Goal: Task Accomplishment & Management: Complete application form

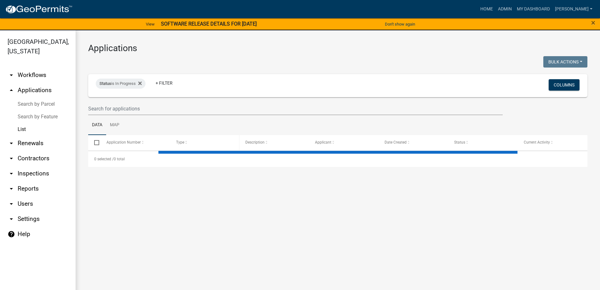
select select "3: 100"
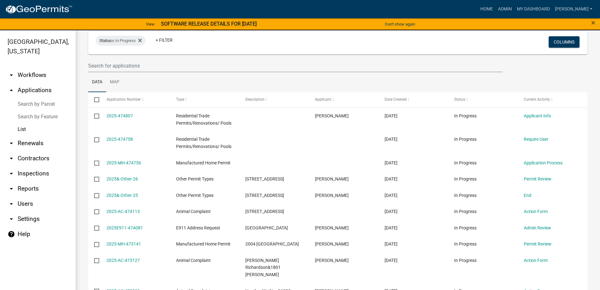
scroll to position [32, 0]
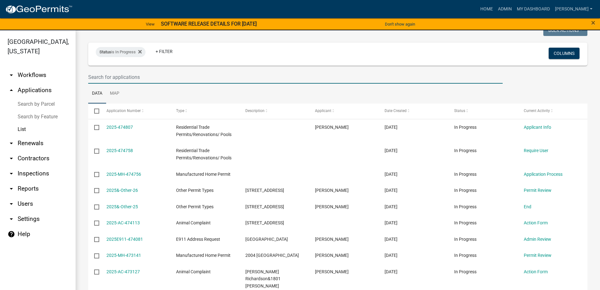
click at [142, 73] on input "text" at bounding box center [295, 77] width 415 height 13
type input "282"
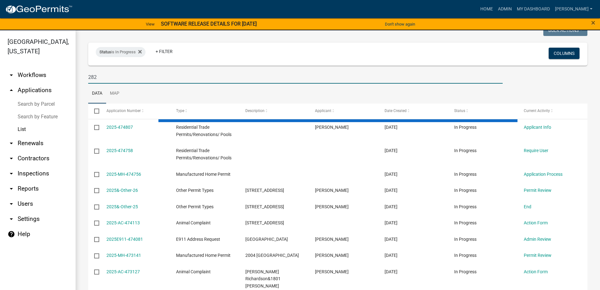
click at [135, 98] on ul "Data Map" at bounding box center [337, 93] width 499 height 20
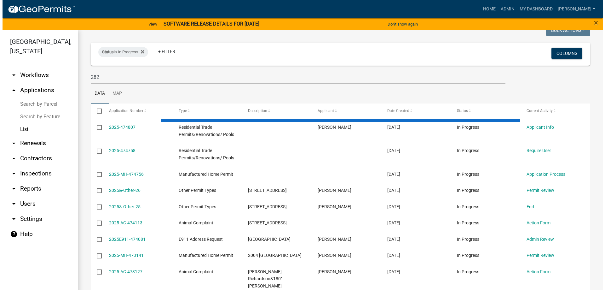
scroll to position [0, 0]
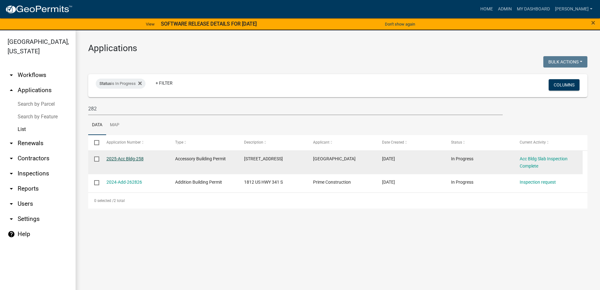
click at [135, 159] on link "2025-Acc Bldg-258" at bounding box center [124, 158] width 37 height 5
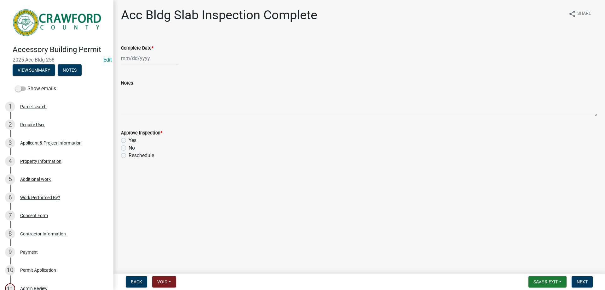
click at [133, 60] on div at bounding box center [150, 58] width 58 height 13
select select "9"
select select "2025"
click at [166, 95] on div "5" at bounding box center [168, 92] width 10 height 10
type input "[DATE]"
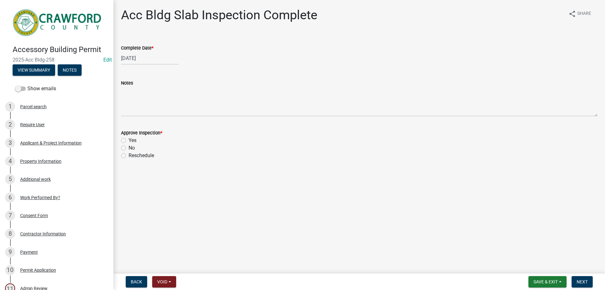
click at [135, 141] on label "Yes" at bounding box center [133, 140] width 8 height 8
click at [133, 141] on input "Yes" at bounding box center [131, 138] width 4 height 4
radio input "true"
drag, startPoint x: 583, startPoint y: 281, endPoint x: 586, endPoint y: 284, distance: 3.3
click at [586, 284] on span "Next" at bounding box center [582, 281] width 11 height 5
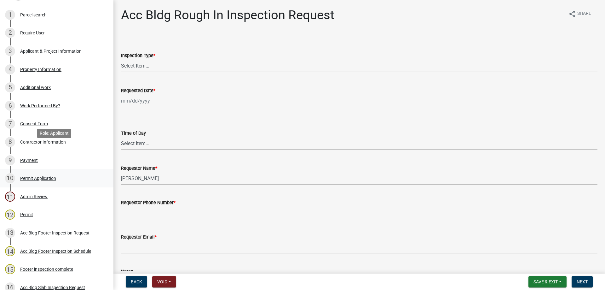
scroll to position [126, 0]
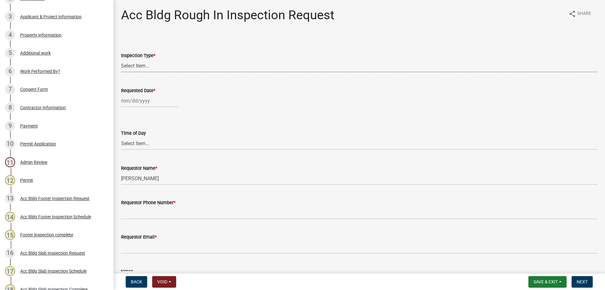
click at [179, 67] on select "Select Item... Rough In" at bounding box center [359, 65] width 476 height 13
click at [121, 59] on select "Select Item... Rough In" at bounding box center [359, 65] width 476 height 13
select select "fdcb5414-e2c8-4e4a-b5a0-d1538efa6aa4"
select select "9"
select select "2025"
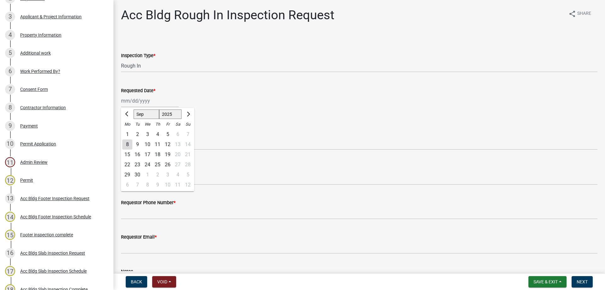
click at [150, 96] on div "[PERSON_NAME] Feb Mar Apr [PERSON_NAME][DATE] Oct Nov [DATE] 1526 1527 1528 152…" at bounding box center [150, 100] width 58 height 13
click at [139, 144] on div "9" at bounding box center [137, 144] width 10 height 10
type input "[DATE]"
click at [141, 142] on select "Select Item... AM PM" at bounding box center [359, 143] width 476 height 13
click at [121, 137] on select "Select Item... AM PM" at bounding box center [359, 143] width 476 height 13
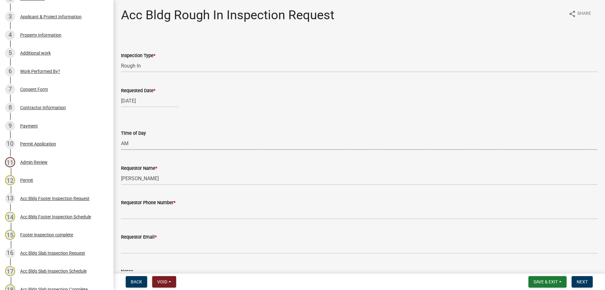
select select "cb10fa24-328f-4433-8d1a-661a0b5f4638"
click at [179, 202] on div "Requestor Phone Number *" at bounding box center [359, 202] width 476 height 8
click at [178, 205] on div "Requestor Phone Number *" at bounding box center [359, 202] width 476 height 8
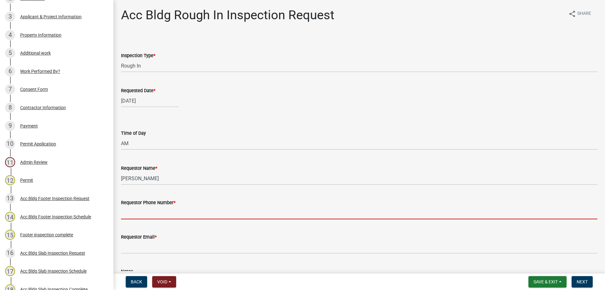
click at [178, 208] on input "Requestor Phone Number *" at bounding box center [359, 212] width 476 height 13
type input "4788363199"
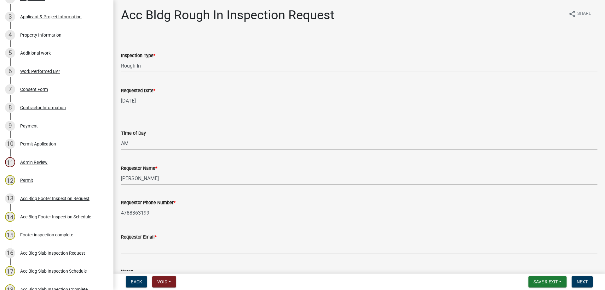
scroll to position [63, 0]
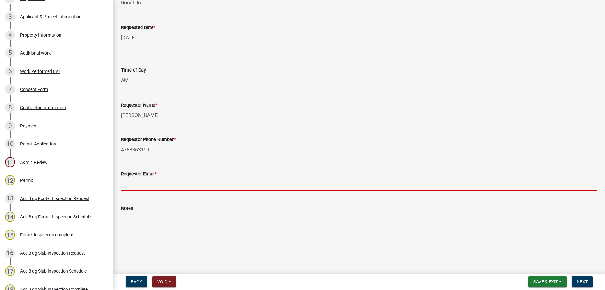
click at [159, 181] on input "Requestor Email *" at bounding box center [359, 183] width 476 height 13
type input "[EMAIL_ADDRESS][DOMAIN_NAME]"
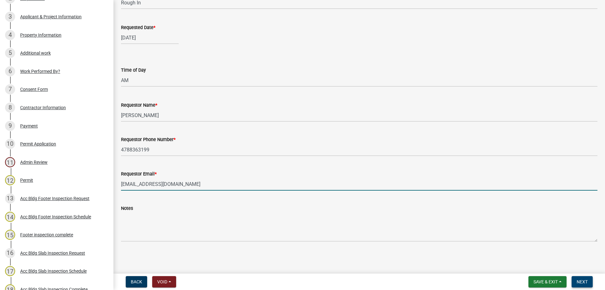
click at [575, 281] on button "Next" at bounding box center [581, 281] width 21 height 11
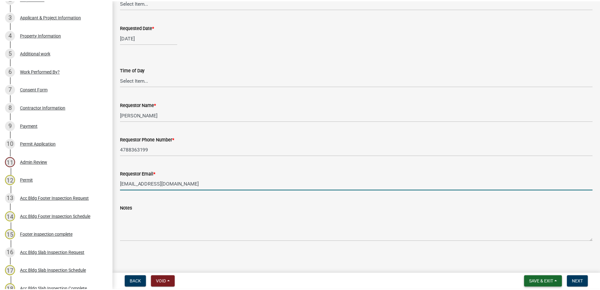
scroll to position [0, 0]
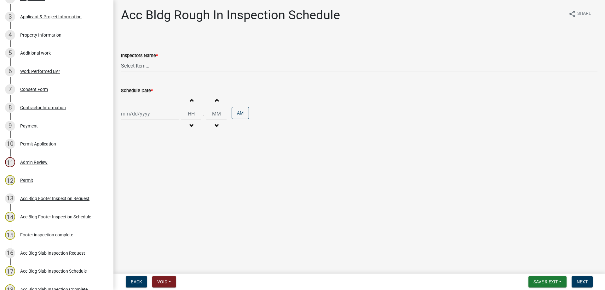
click at [142, 66] on select "Select Item... [PERSON_NAME].[PERSON_NAME] ([PERSON_NAME] ) TT_Administrator ([…" at bounding box center [359, 65] width 476 height 13
select select "a844a88f-ba44-4800-9e08-05e10520dbf6"
click at [121, 59] on select "Select Item... [PERSON_NAME].[PERSON_NAME] ([PERSON_NAME] ) TT_Administrator ([…" at bounding box center [359, 65] width 476 height 13
click at [141, 118] on div at bounding box center [150, 113] width 58 height 13
click at [141, 154] on div "9" at bounding box center [137, 157] width 10 height 10
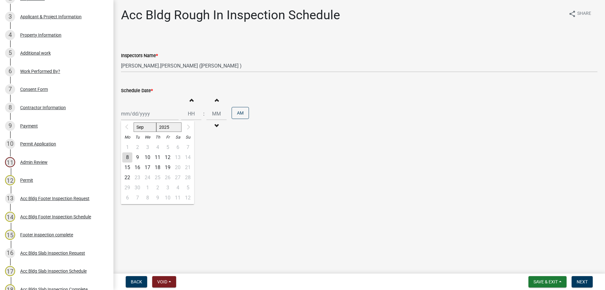
type input "[DATE]"
click at [192, 100] on button "Increment hours" at bounding box center [191, 99] width 13 height 11
type input "01"
type input "00"
click at [577, 282] on span "Next" at bounding box center [582, 281] width 11 height 5
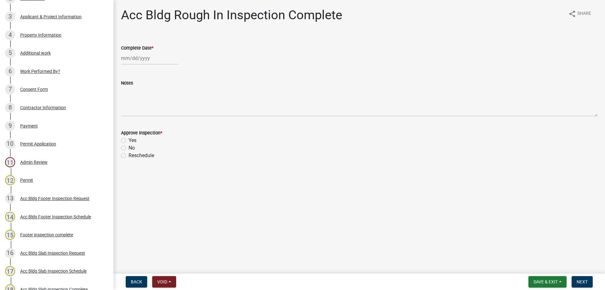
click at [137, 54] on div at bounding box center [150, 58] width 58 height 13
select select "9"
select select "2025"
click at [137, 100] on div "9" at bounding box center [137, 102] width 10 height 10
type input "[DATE]"
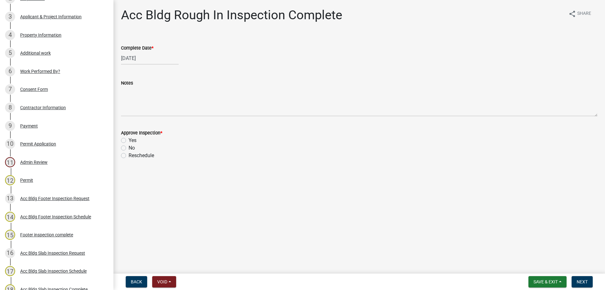
click at [126, 141] on div "Yes" at bounding box center [359, 140] width 476 height 8
click at [129, 140] on label "Yes" at bounding box center [133, 140] width 8 height 8
click at [129, 140] on input "Yes" at bounding box center [131, 138] width 4 height 4
radio input "true"
click at [539, 286] on button "Save & Exit" at bounding box center [547, 281] width 38 height 11
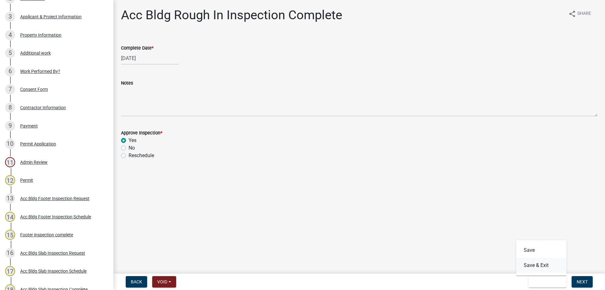
click at [544, 268] on button "Save & Exit" at bounding box center [541, 264] width 50 height 15
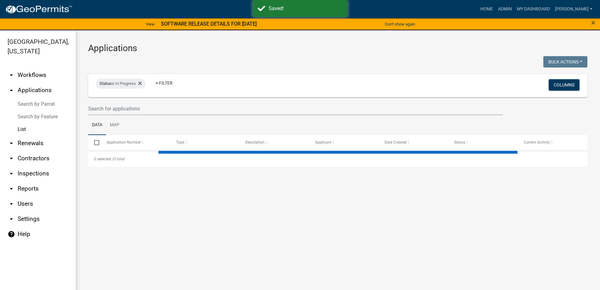
select select "3: 100"
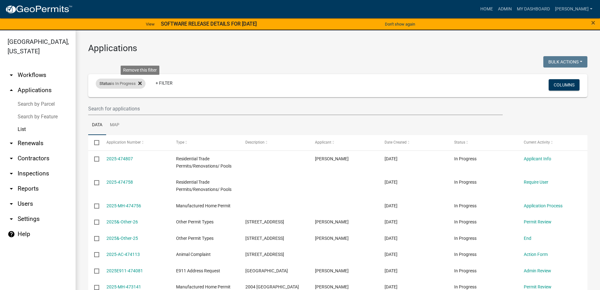
click at [141, 85] on icon at bounding box center [139, 83] width 3 height 5
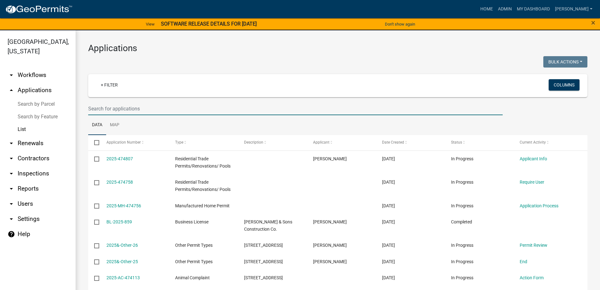
click at [109, 107] on input "text" at bounding box center [295, 108] width 415 height 13
click at [259, 129] on ul "Data Map" at bounding box center [337, 125] width 499 height 20
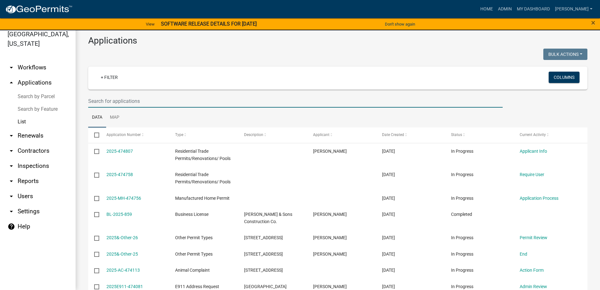
click at [184, 95] on input "text" at bounding box center [295, 101] width 415 height 13
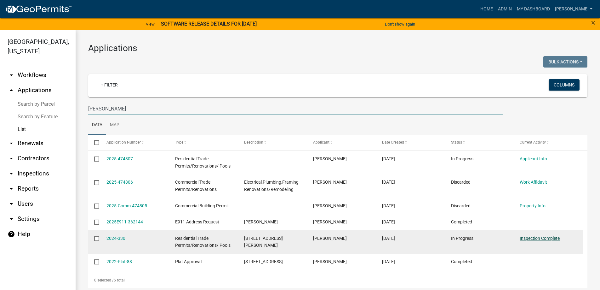
type input "[PERSON_NAME]"
click at [544, 236] on link "Inspection Complete" at bounding box center [540, 237] width 40 height 5
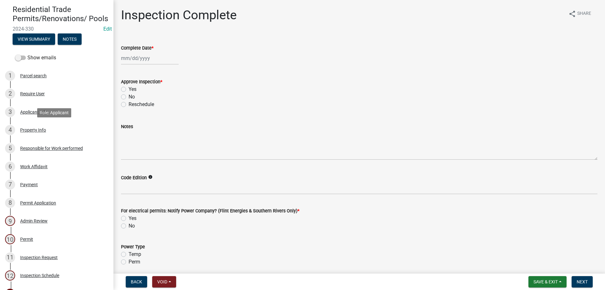
scroll to position [29, 0]
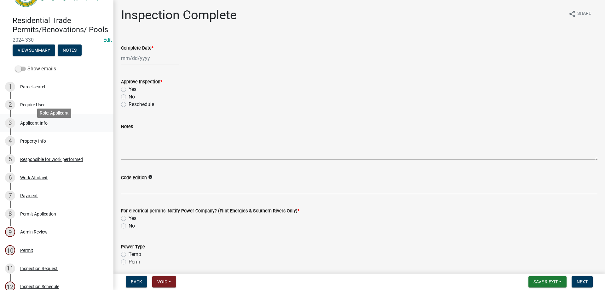
click at [50, 132] on link "3 Applicant Info" at bounding box center [56, 123] width 113 height 18
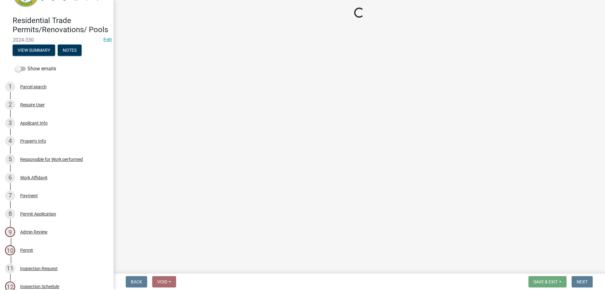
select select "7547654c-6a2b-418c-8f9d-b50998ca6dd7"
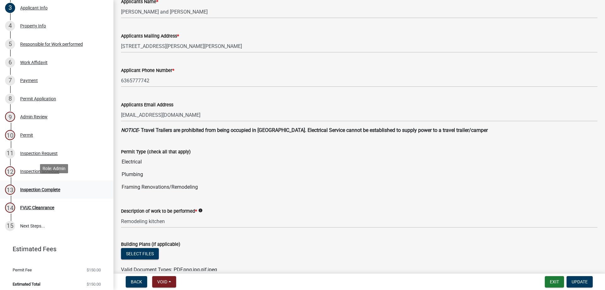
scroll to position [155, 0]
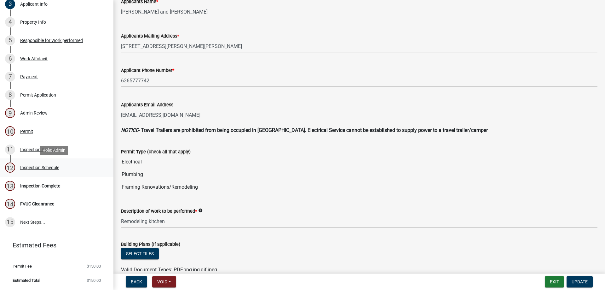
click at [43, 167] on div "Inspection Schedule" at bounding box center [39, 167] width 39 height 4
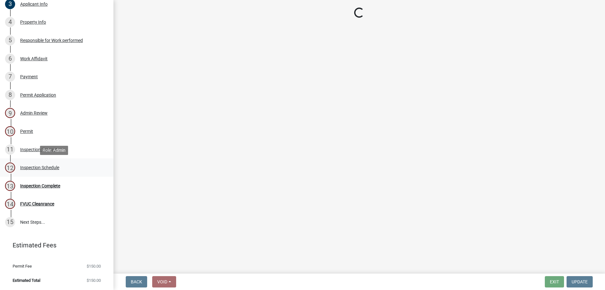
select select "386c4b37-132c-45b4-be0e-b439663810e4"
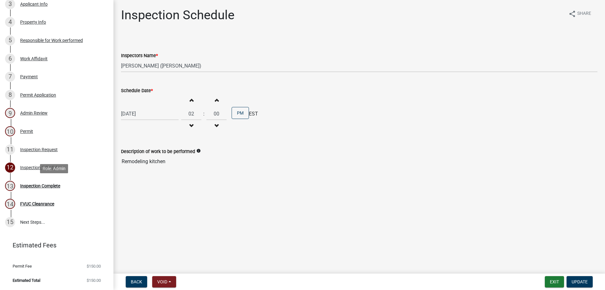
click at [64, 184] on div "13 Inspection Complete" at bounding box center [54, 186] width 98 height 10
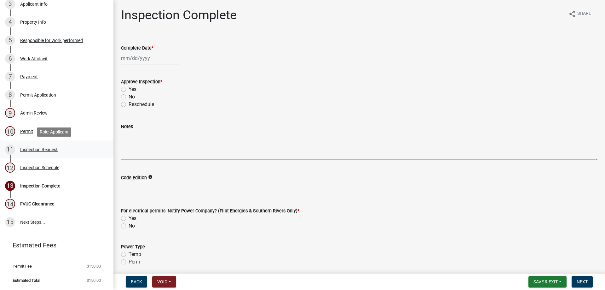
click at [39, 141] on link "11 Inspection Request" at bounding box center [56, 149] width 113 height 18
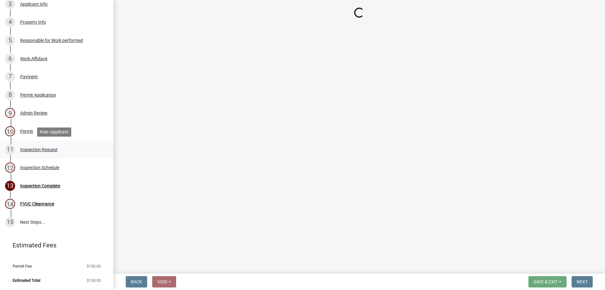
select select "589da946-7bc6-45e4-b77a-0ea44294630b"
select select "e46df9a5-f955-4b8b-a8fb-fc3f14660bd9"
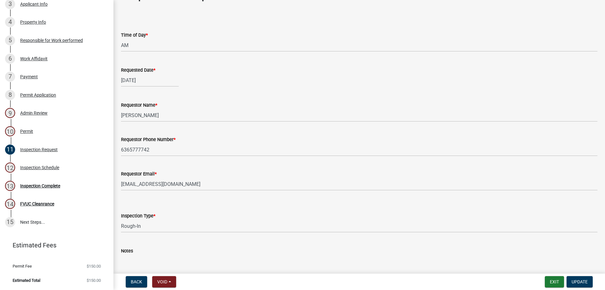
scroll to position [32, 0]
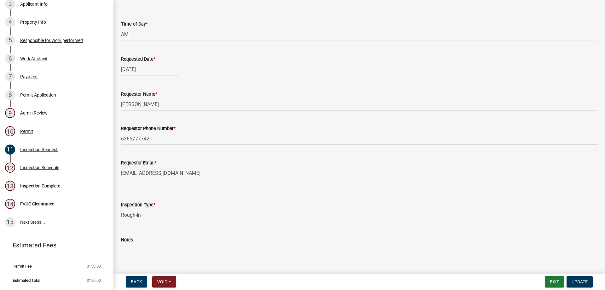
select select "2"
select select "2025"
click at [146, 70] on div "[DATE] [PERSON_NAME] Apr [PERSON_NAME][DATE] Sep Oct Nov [DATE] 1526 1527 1528 …" at bounding box center [150, 69] width 58 height 13
click at [192, 80] on div at bounding box center [187, 82] width 13 height 10
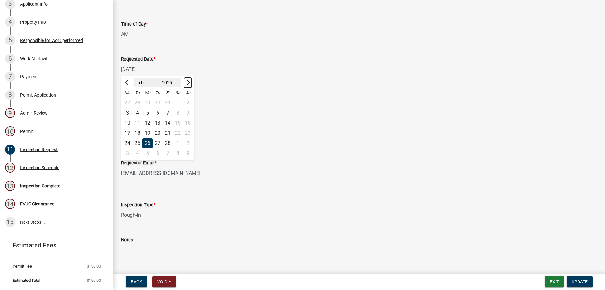
click at [190, 80] on button "Next month" at bounding box center [188, 82] width 8 height 10
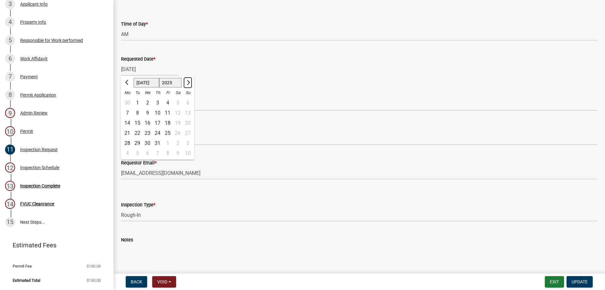
click at [190, 80] on button "Next month" at bounding box center [188, 82] width 8 height 10
click at [189, 79] on button "Next month" at bounding box center [188, 82] width 8 height 10
select select "9"
click at [131, 111] on div "8" at bounding box center [127, 113] width 10 height 10
type input "[DATE]"
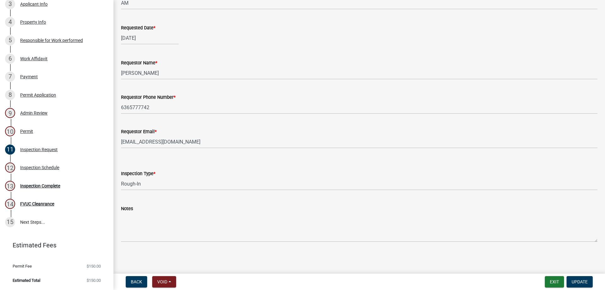
scroll to position [63, 0]
click at [586, 279] on span "Update" at bounding box center [579, 281] width 16 height 5
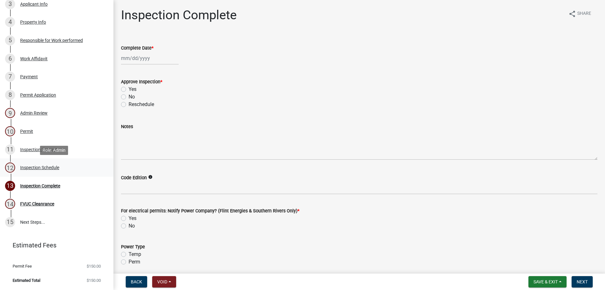
click at [51, 168] on div "Inspection Schedule" at bounding box center [39, 167] width 39 height 4
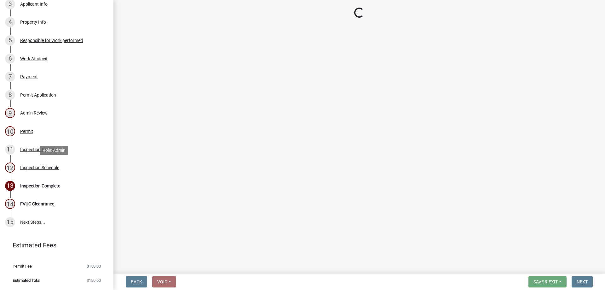
select select "386c4b37-132c-45b4-be0e-b439663810e4"
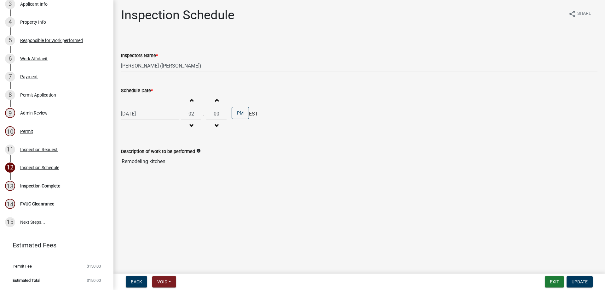
click at [152, 120] on div "[DATE]" at bounding box center [150, 113] width 58 height 13
select select "2"
select select "2025"
click at [190, 129] on button "Next month" at bounding box center [188, 127] width 8 height 10
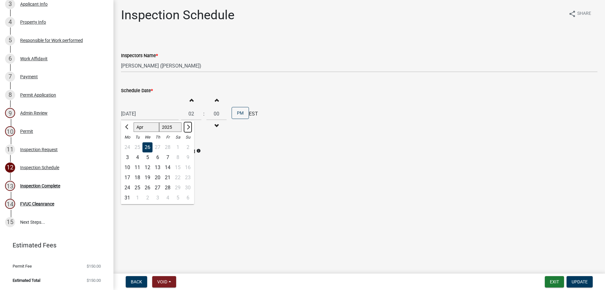
click at [190, 129] on button "Next month" at bounding box center [188, 127] width 8 height 10
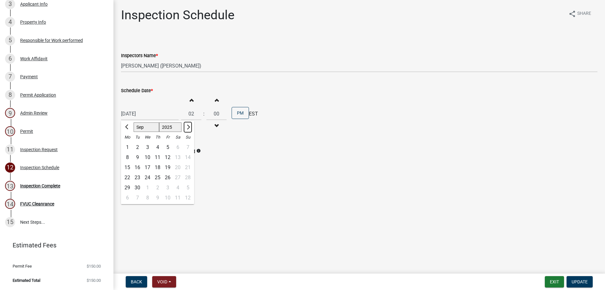
click at [190, 129] on button "Next month" at bounding box center [188, 127] width 8 height 10
click at [129, 128] on button "Previous month" at bounding box center [127, 127] width 8 height 10
select select "9"
click at [140, 156] on div "9" at bounding box center [137, 157] width 10 height 10
type input "[DATE]"
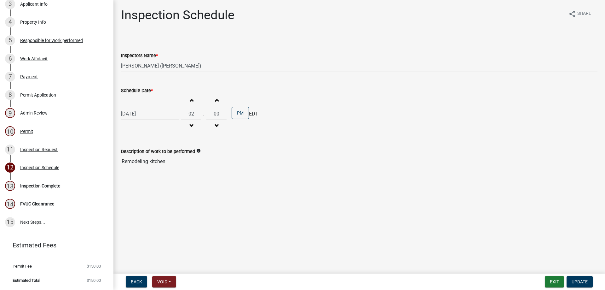
click at [190, 127] on span "button" at bounding box center [191, 125] width 3 height 5
type input "01"
click at [234, 117] on button "PM" at bounding box center [240, 113] width 17 height 12
click at [210, 75] on wm-data-entity-input "Inspectors Name * Select Item... [PERSON_NAME] ([PERSON_NAME]) [PERSON_NAME] ([…" at bounding box center [359, 56] width 476 height 43
click at [187, 69] on select "Select Item... [PERSON_NAME] ([PERSON_NAME]) [PERSON_NAME] ([PERSON_NAME]) [PER…" at bounding box center [359, 65] width 476 height 13
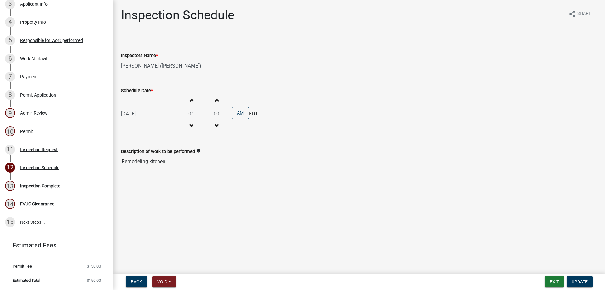
select select "3acdf11f-131c-438b-b450-ae4501c32128"
click at [121, 59] on select "Select Item... [PERSON_NAME] ([PERSON_NAME]) [PERSON_NAME] ([PERSON_NAME]) [PER…" at bounding box center [359, 65] width 476 height 13
click at [578, 283] on span "Update" at bounding box center [579, 281] width 16 height 5
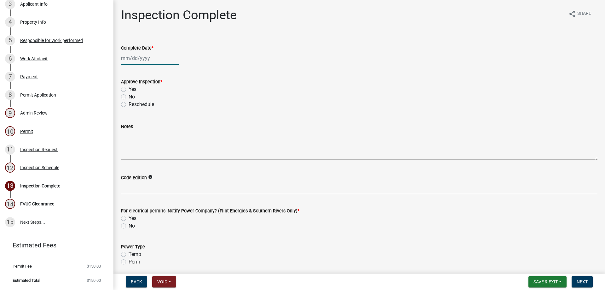
click at [136, 58] on div at bounding box center [150, 58] width 58 height 13
select select "9"
select select "2025"
click at [138, 98] on div "9" at bounding box center [137, 102] width 10 height 10
type input "[DATE]"
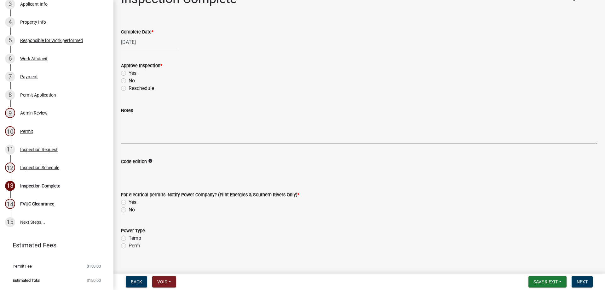
scroll to position [25, 0]
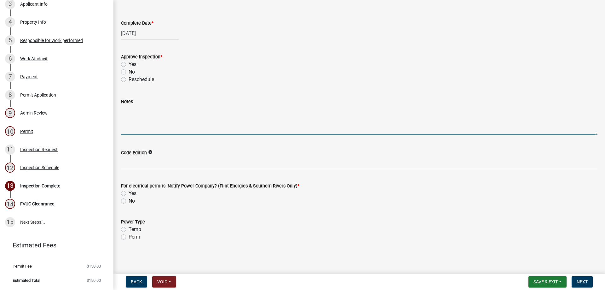
click at [148, 127] on textarea "Notes" at bounding box center [359, 120] width 476 height 30
type textarea "call when on the way"
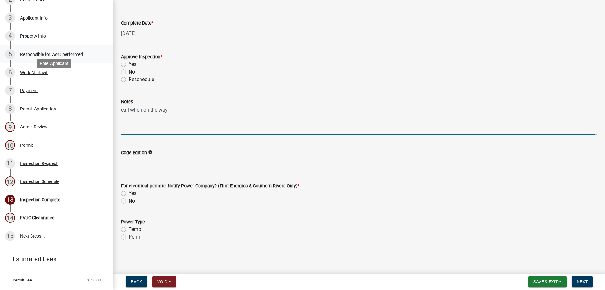
scroll to position [92, 0]
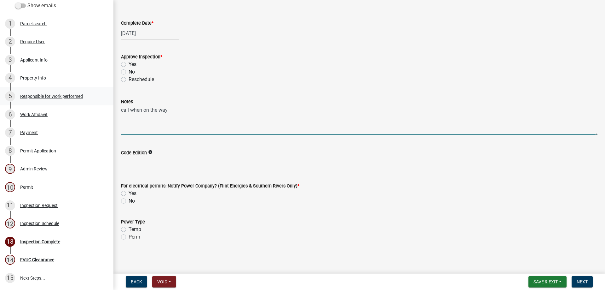
drag, startPoint x: 164, startPoint y: 116, endPoint x: 96, endPoint y: 108, distance: 68.2
click at [100, 107] on div "Residential Trade Permits/Renovations/ Pools 2024-330 Edit View Summary Notes S…" at bounding box center [302, 145] width 605 height 290
click at [53, 65] on div "3 Applicant Info" at bounding box center [54, 60] width 98 height 10
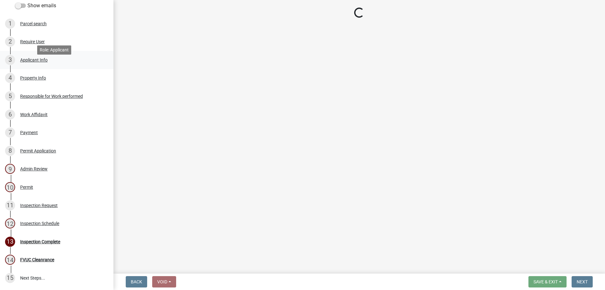
select select "7547654c-6a2b-418c-8f9d-b50998ca6dd7"
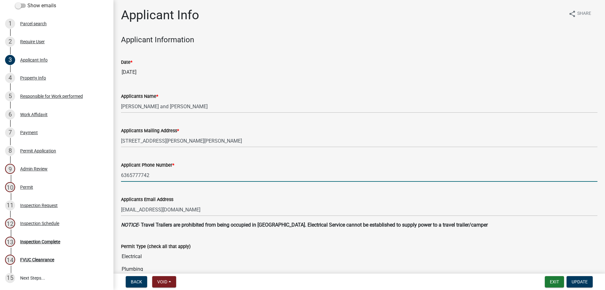
drag, startPoint x: 160, startPoint y: 178, endPoint x: 119, endPoint y: 172, distance: 41.4
click at [117, 176] on div "Applicant Phone Number * [PHONE_NUMBER]" at bounding box center [359, 166] width 486 height 29
click at [48, 227] on div "12 Inspection Schedule" at bounding box center [54, 223] width 98 height 10
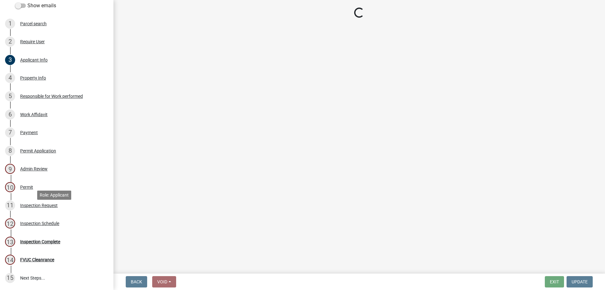
select select "3acdf11f-131c-438b-b450-ae4501c32128"
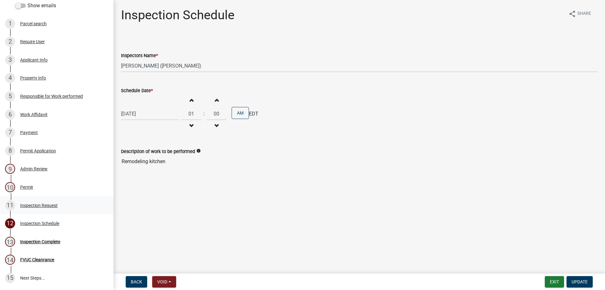
click at [66, 210] on div "11 Inspection Request" at bounding box center [54, 205] width 98 height 10
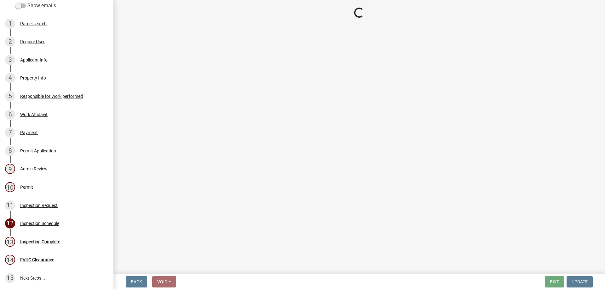
select select "589da946-7bc6-45e4-b77a-0ea44294630b"
select select "e46df9a5-f955-4b8b-a8fb-fc3f14660bd9"
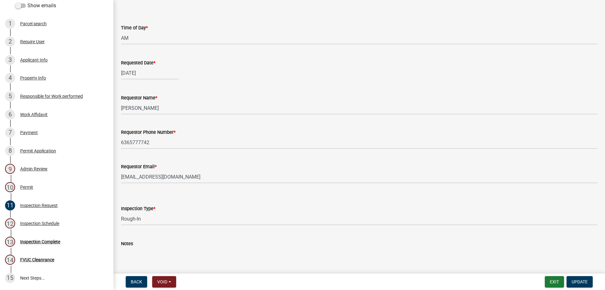
scroll to position [63, 0]
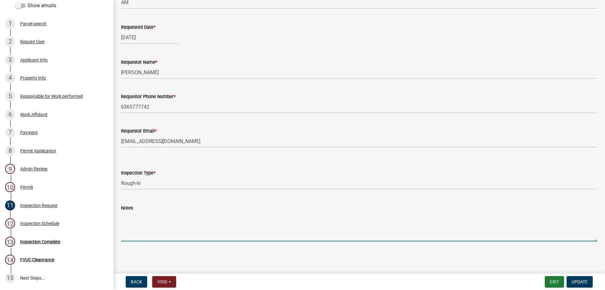
click at [153, 223] on textarea "Notes" at bounding box center [359, 226] width 476 height 30
paste textarea "6365777742"
type textarea "6365777742"
drag, startPoint x: 141, startPoint y: 219, endPoint x: 110, endPoint y: 212, distance: 32.2
click at [111, 217] on div "Residential Trade Permits/Renovations/ Pools 2024-330 Edit View Summary Notes S…" at bounding box center [302, 145] width 605 height 290
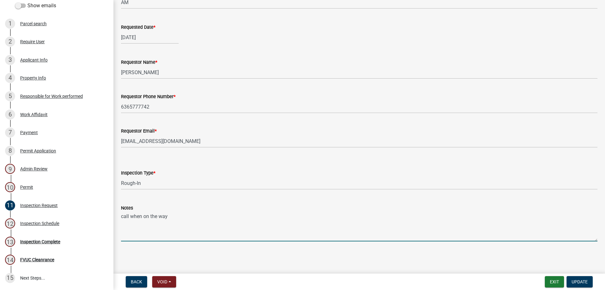
type textarea "call when on the way"
click at [587, 274] on nav "Back Void Withdraw Lock Expire Void Exit Update" at bounding box center [358, 281] width 491 height 16
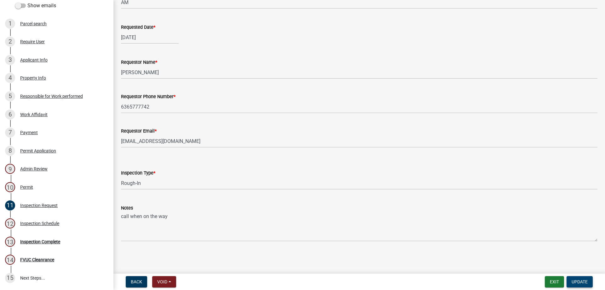
click at [587, 279] on span "Update" at bounding box center [579, 281] width 16 height 5
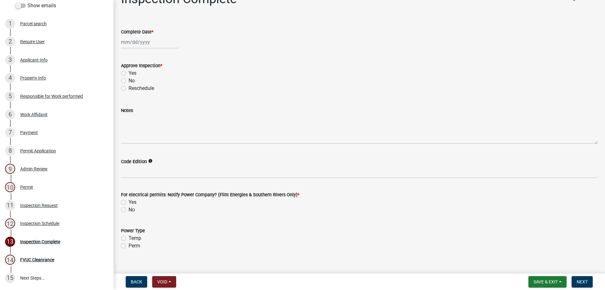
scroll to position [25, 0]
